Goal: Task Accomplishment & Management: Complete application form

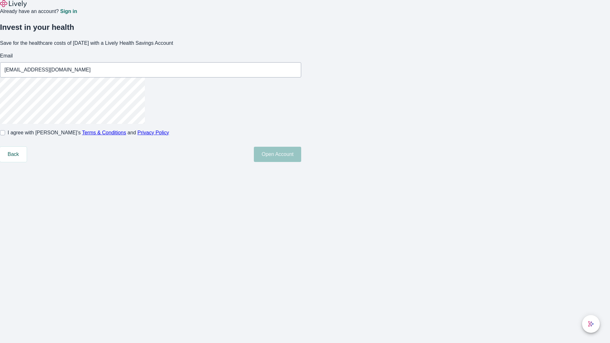
click at [5, 135] on input "I agree with Lively’s Terms & Conditions and Privacy Policy" at bounding box center [2, 132] width 5 height 5
checkbox input "true"
click at [301, 162] on button "Open Account" at bounding box center [277, 154] width 47 height 15
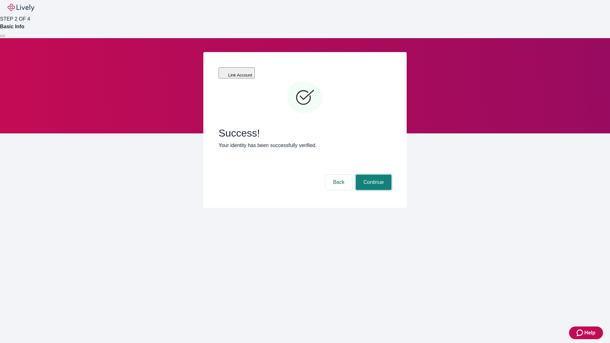
click at [373, 175] on button "Continue" at bounding box center [374, 182] width 36 height 15
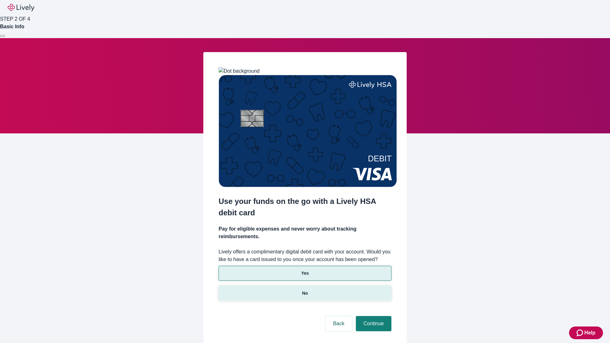
click at [305, 290] on p "No" at bounding box center [305, 293] width 6 height 7
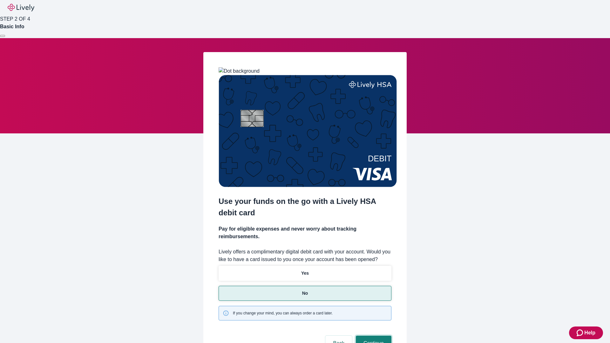
click at [373, 336] on button "Continue" at bounding box center [374, 343] width 36 height 15
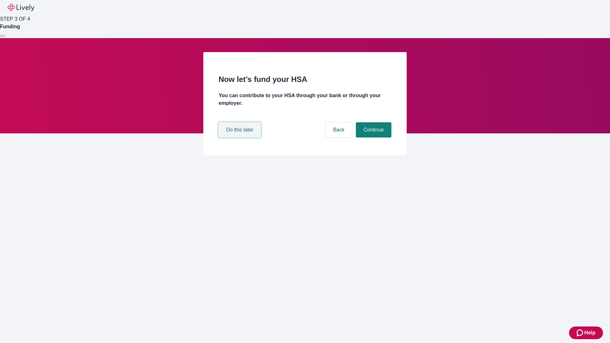
click at [241, 138] on button "Do this later" at bounding box center [240, 129] width 42 height 15
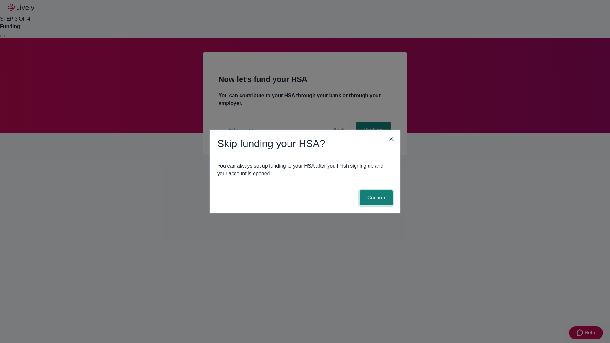
click at [375, 198] on button "Confirm" at bounding box center [376, 197] width 33 height 15
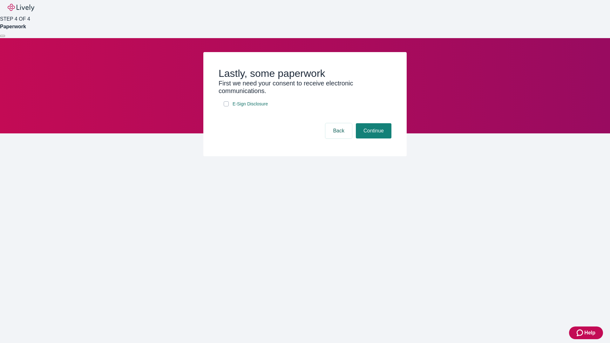
click at [226, 106] on input "E-Sign Disclosure" at bounding box center [226, 103] width 5 height 5
checkbox input "true"
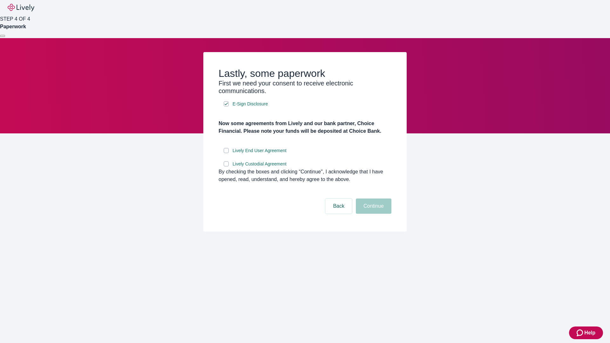
click at [226, 153] on input "Lively End User Agreement" at bounding box center [226, 150] width 5 height 5
checkbox input "true"
click at [226, 167] on input "Lively Custodial Agreement" at bounding box center [226, 163] width 5 height 5
checkbox input "true"
click at [373, 214] on button "Continue" at bounding box center [374, 206] width 36 height 15
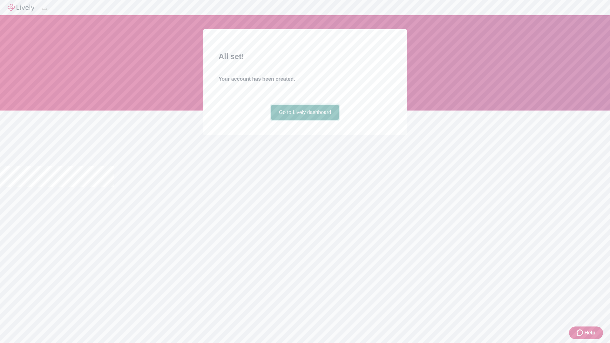
click at [305, 120] on link "Go to Lively dashboard" at bounding box center [305, 112] width 68 height 15
